Goal: Find specific page/section: Find specific page/section

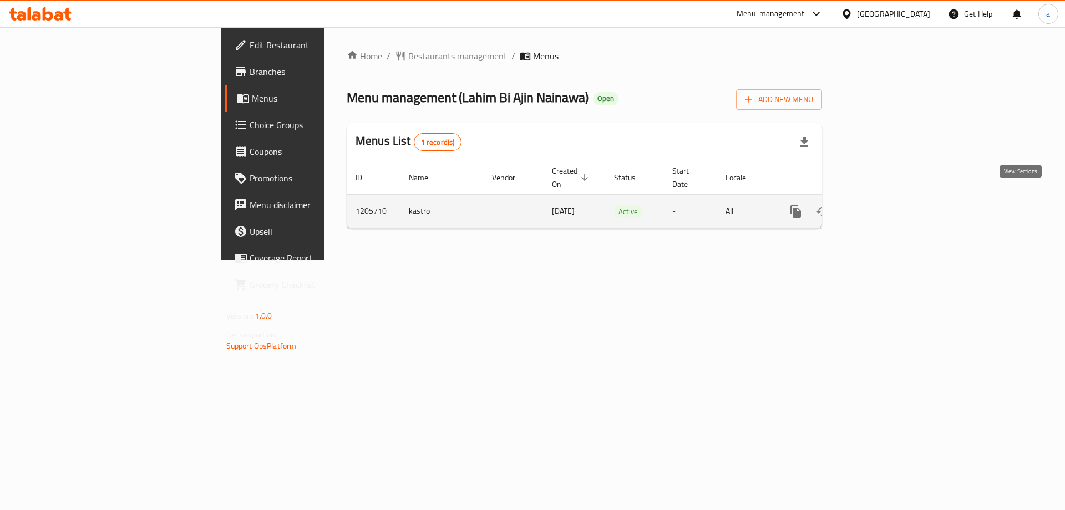
click at [882, 205] on icon "enhanced table" at bounding box center [875, 211] width 13 height 13
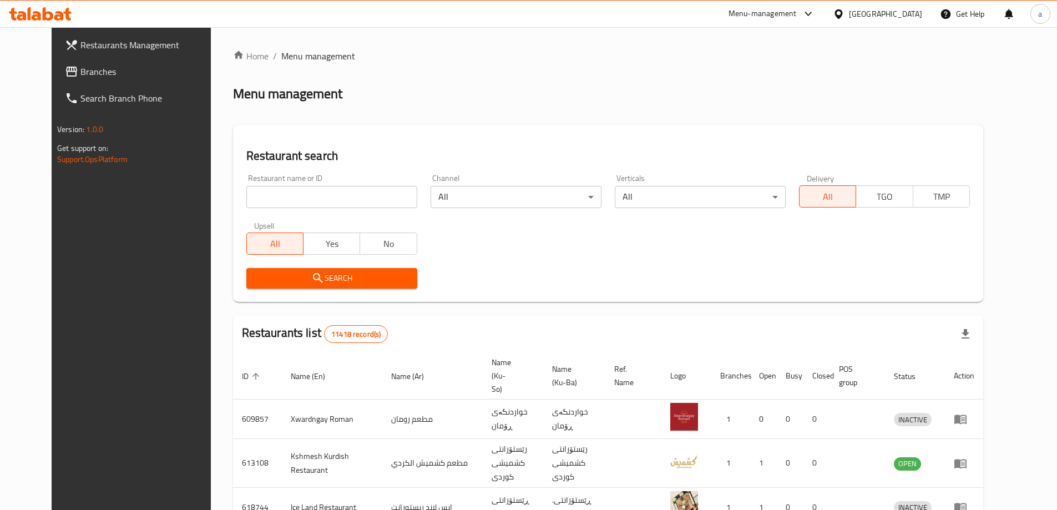
click at [109, 70] on span "Branches" at bounding box center [149, 71] width 139 height 13
